Goal: Check status

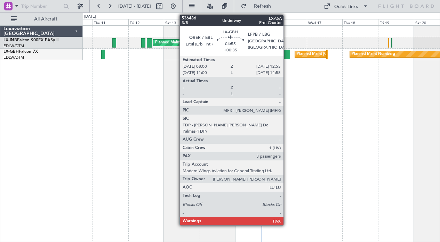
click at [287, 51] on div at bounding box center [286, 54] width 8 height 9
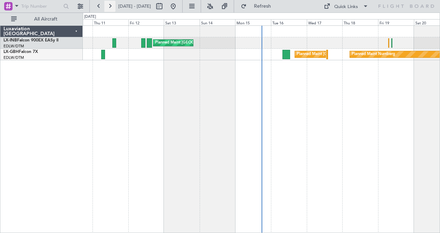
click at [109, 3] on button at bounding box center [109, 6] width 11 height 11
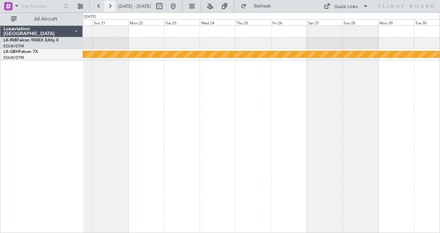
click at [109, 3] on button at bounding box center [109, 6] width 11 height 11
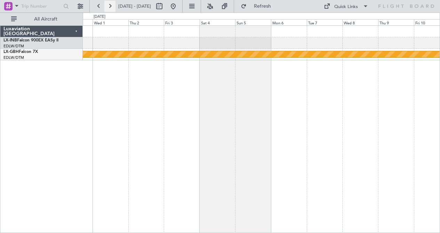
click at [109, 3] on button at bounding box center [109, 6] width 11 height 11
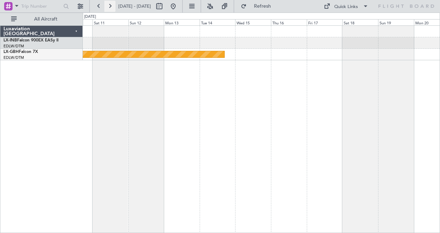
click at [109, 3] on button at bounding box center [109, 6] width 11 height 11
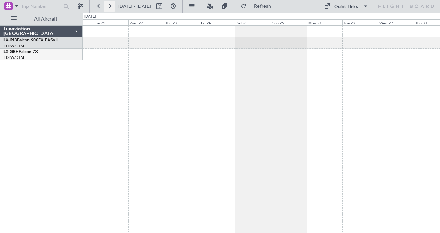
click at [109, 3] on button at bounding box center [109, 6] width 11 height 11
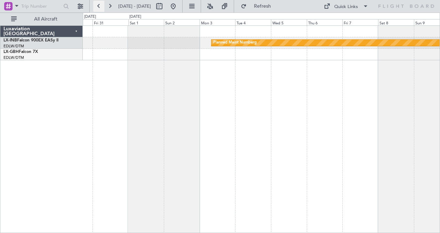
click at [99, 5] on button at bounding box center [98, 6] width 11 height 11
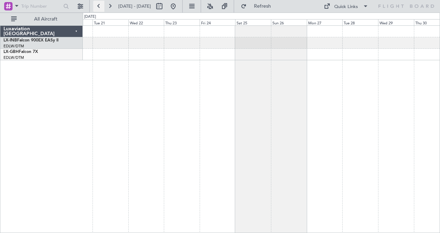
click at [99, 5] on button at bounding box center [98, 6] width 11 height 11
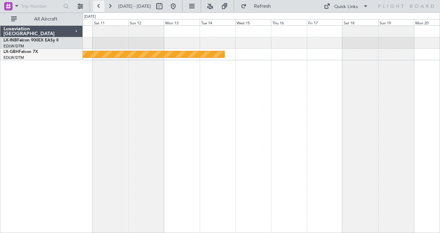
click at [102, 6] on button at bounding box center [98, 6] width 11 height 11
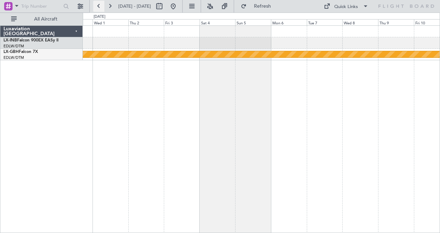
click at [102, 6] on button at bounding box center [98, 6] width 11 height 11
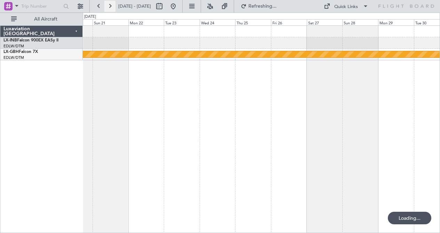
click at [109, 7] on button at bounding box center [109, 6] width 11 height 11
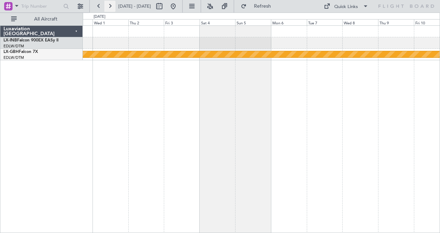
click at [109, 7] on button at bounding box center [109, 6] width 11 height 11
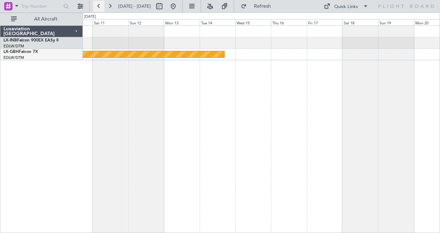
click at [103, 6] on button at bounding box center [98, 6] width 11 height 11
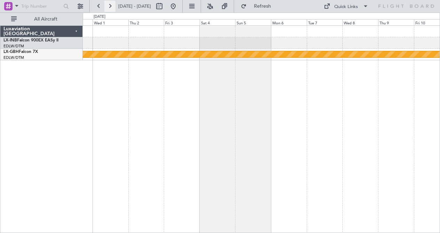
click at [111, 6] on button at bounding box center [109, 6] width 11 height 11
